Goal: Find contact information: Find contact information

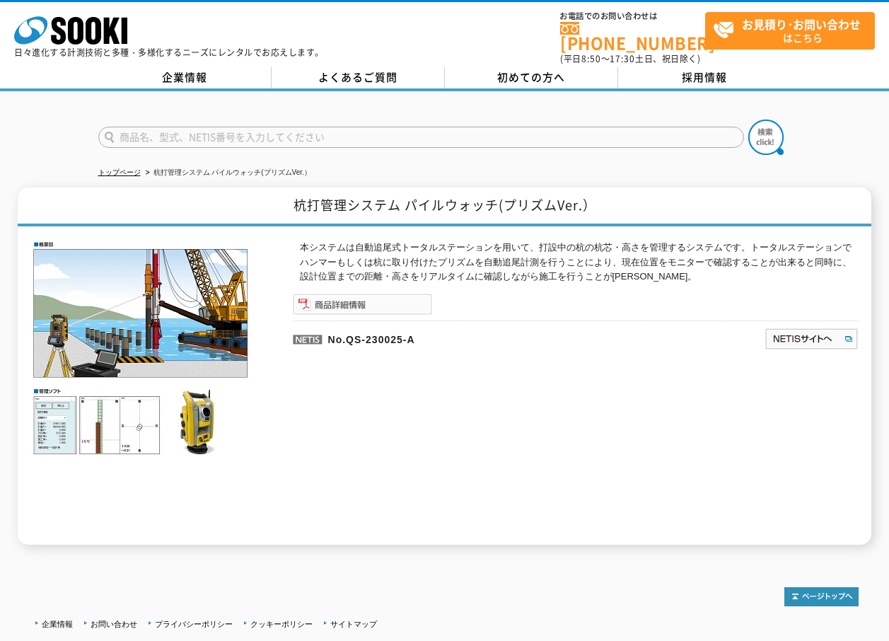
click at [346, 297] on img at bounding box center [362, 303] width 139 height 21
click at [206, 68] on link "企業情報" at bounding box center [184, 77] width 173 height 21
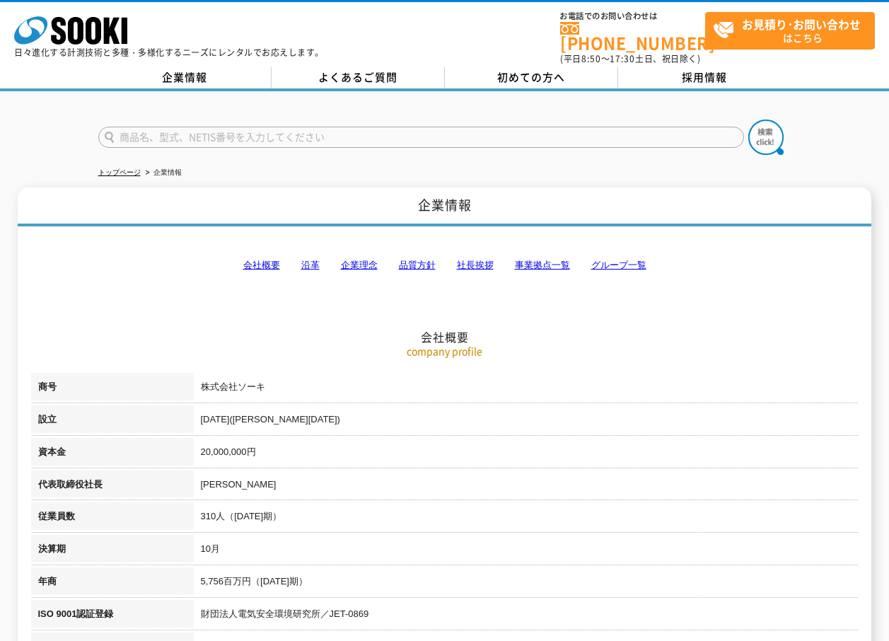
click at [264, 260] on link "会社概要" at bounding box center [261, 265] width 37 height 11
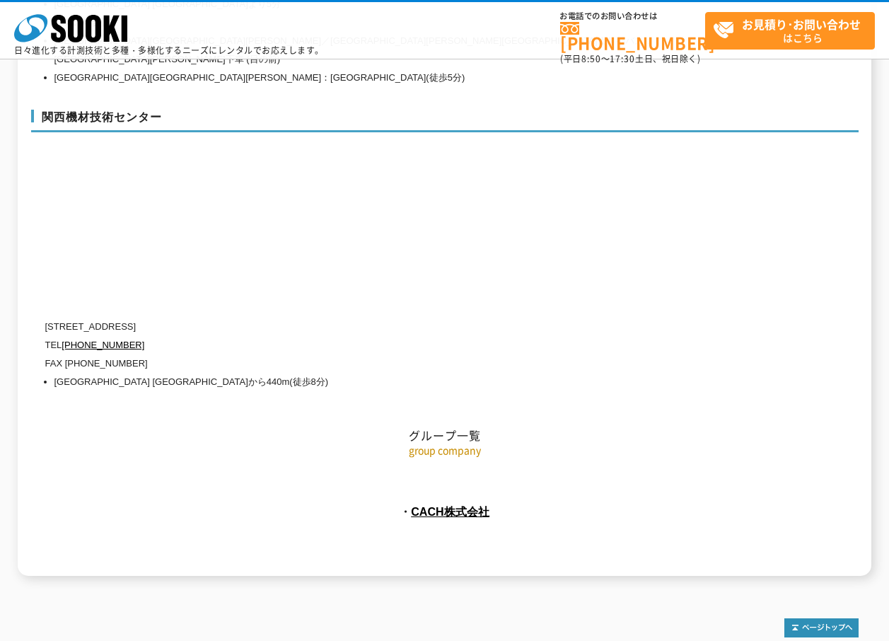
scroll to position [6358, 0]
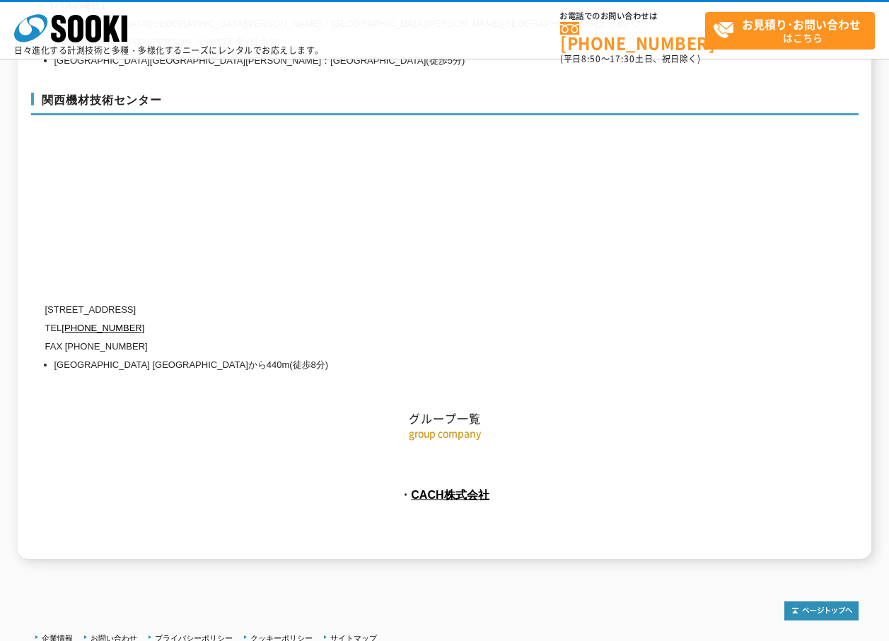
click at [433, 426] on p "group company" at bounding box center [444, 433] width 827 height 15
click at [409, 426] on p "group company" at bounding box center [444, 433] width 827 height 15
click at [426, 374] on h2 "グループ一覧" at bounding box center [444, 347] width 827 height 156
click at [448, 426] on p "group company" at bounding box center [444, 433] width 827 height 15
click at [443, 488] on link "CACH株式会社" at bounding box center [450, 494] width 78 height 13
